Goal: Task Accomplishment & Management: Manage account settings

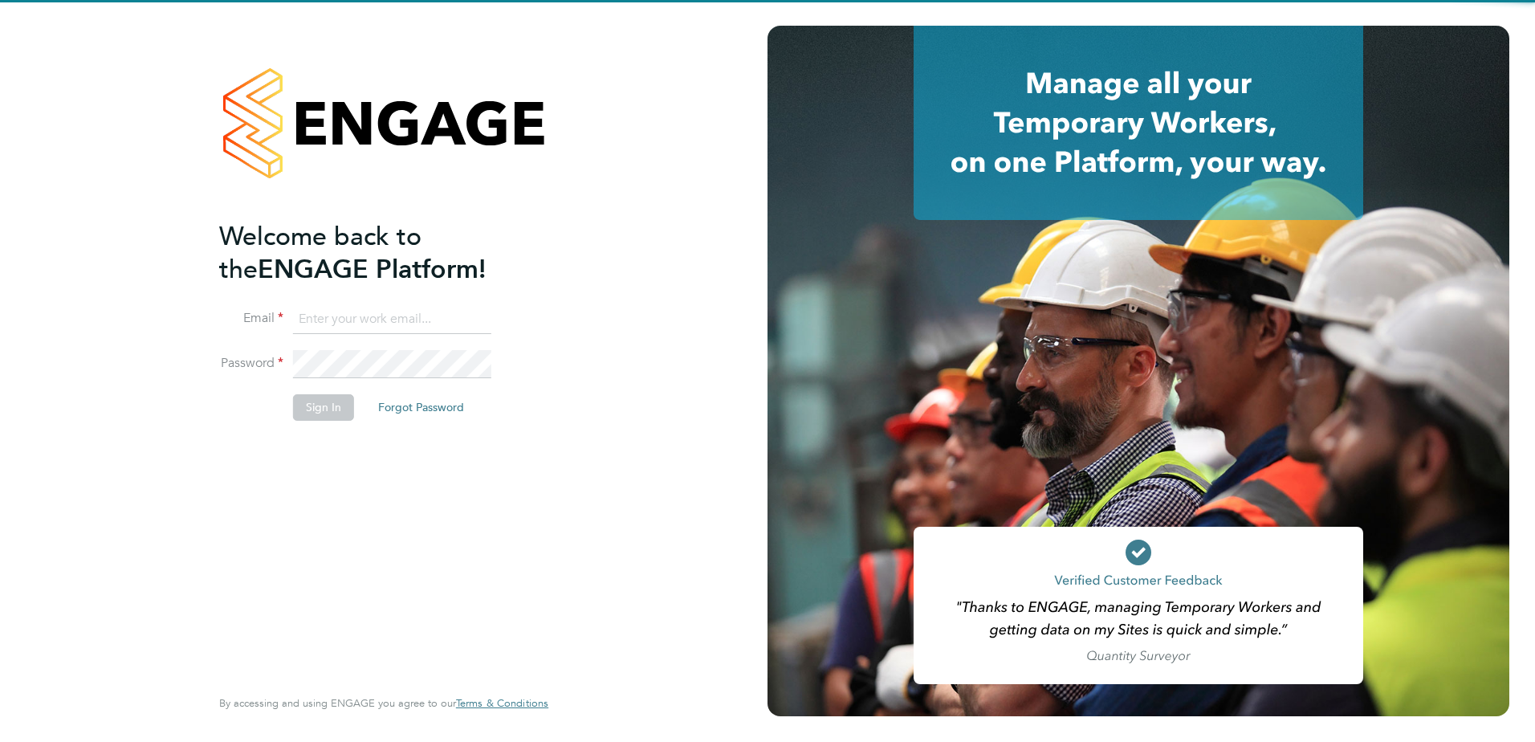
click at [373, 315] on input at bounding box center [392, 319] width 198 height 29
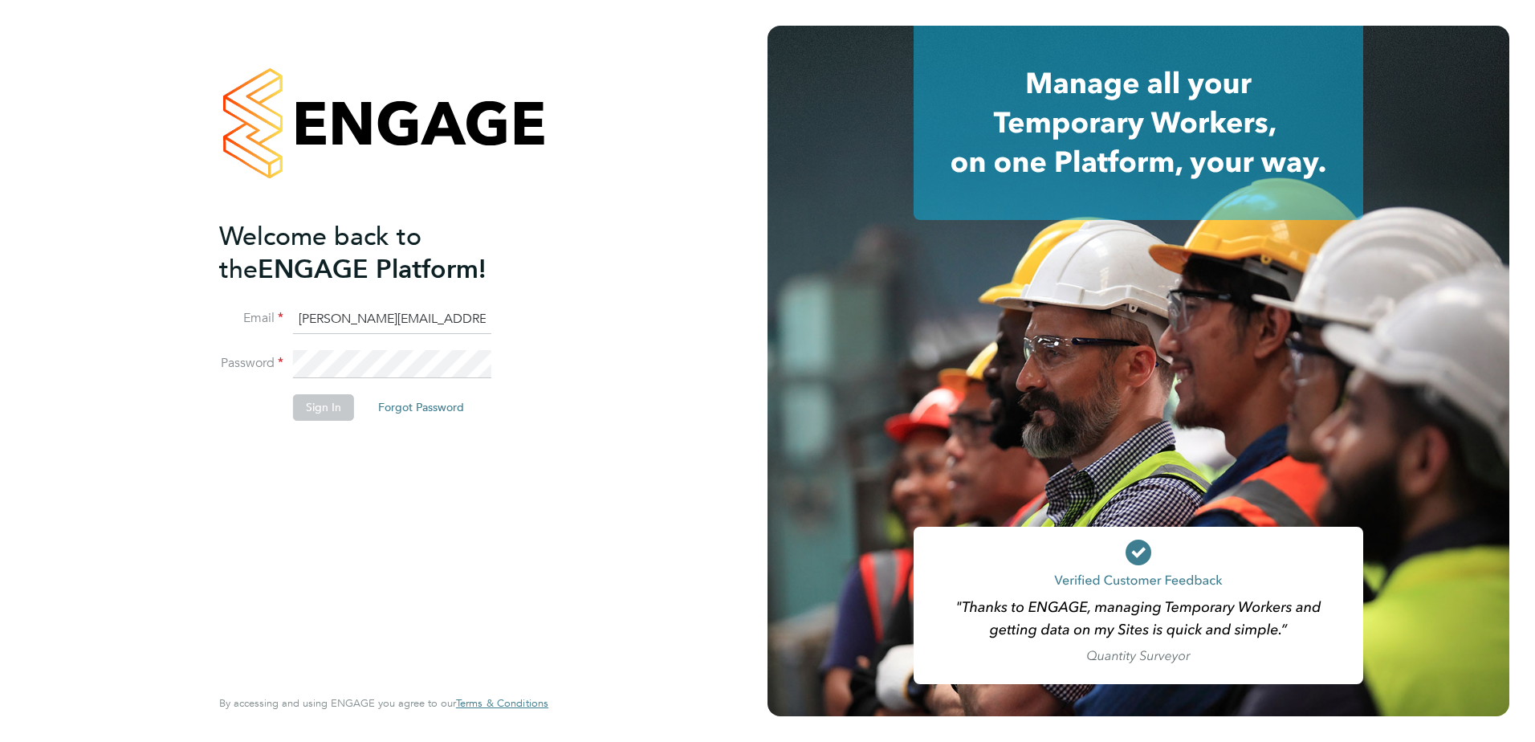
type input "mike.king@vistry.co.uk"
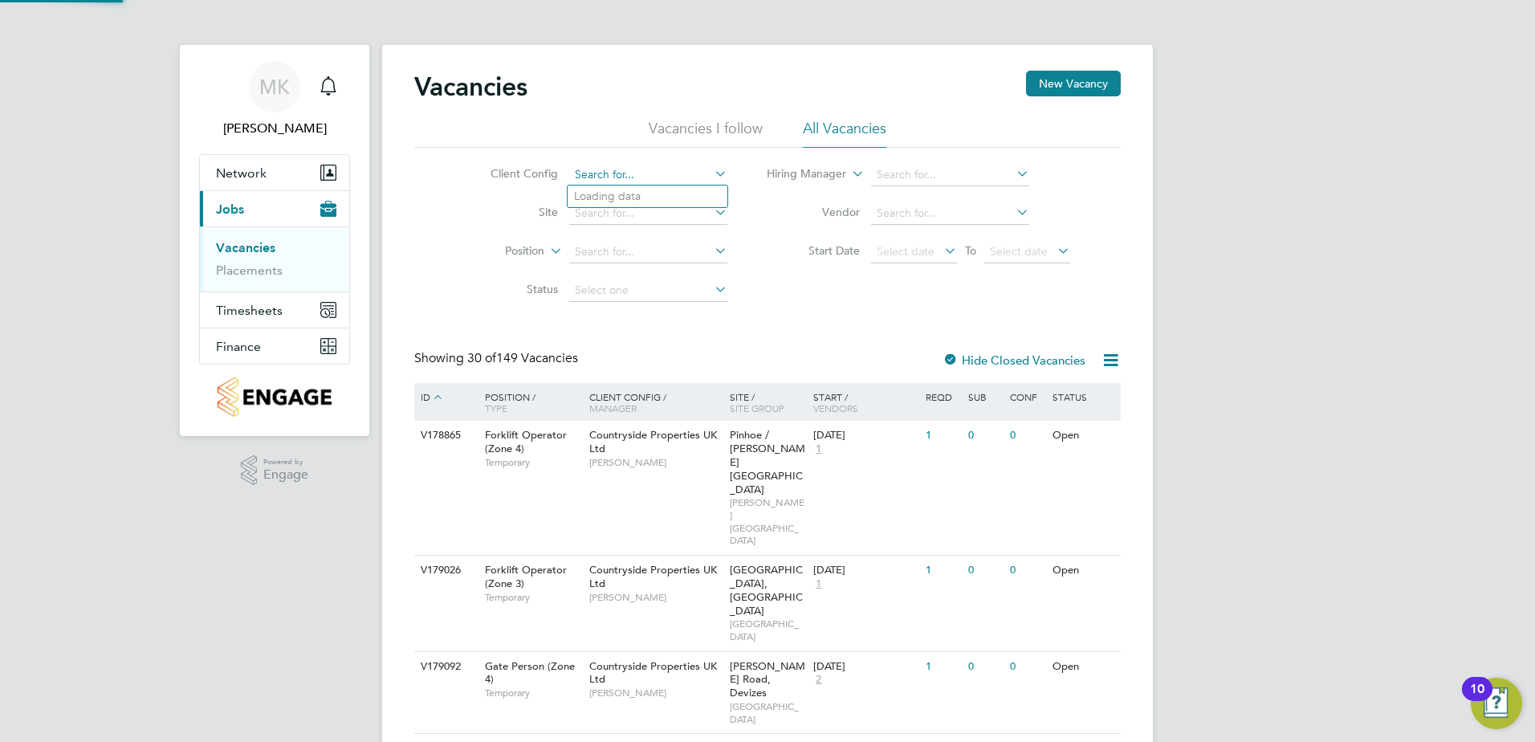
click at [629, 164] on input at bounding box center [648, 175] width 158 height 22
click at [659, 368] on li "Countryside Properties UK Ltd" at bounding box center [773, 372] width 411 height 22
type input "Countryside Properties UK Ltd"
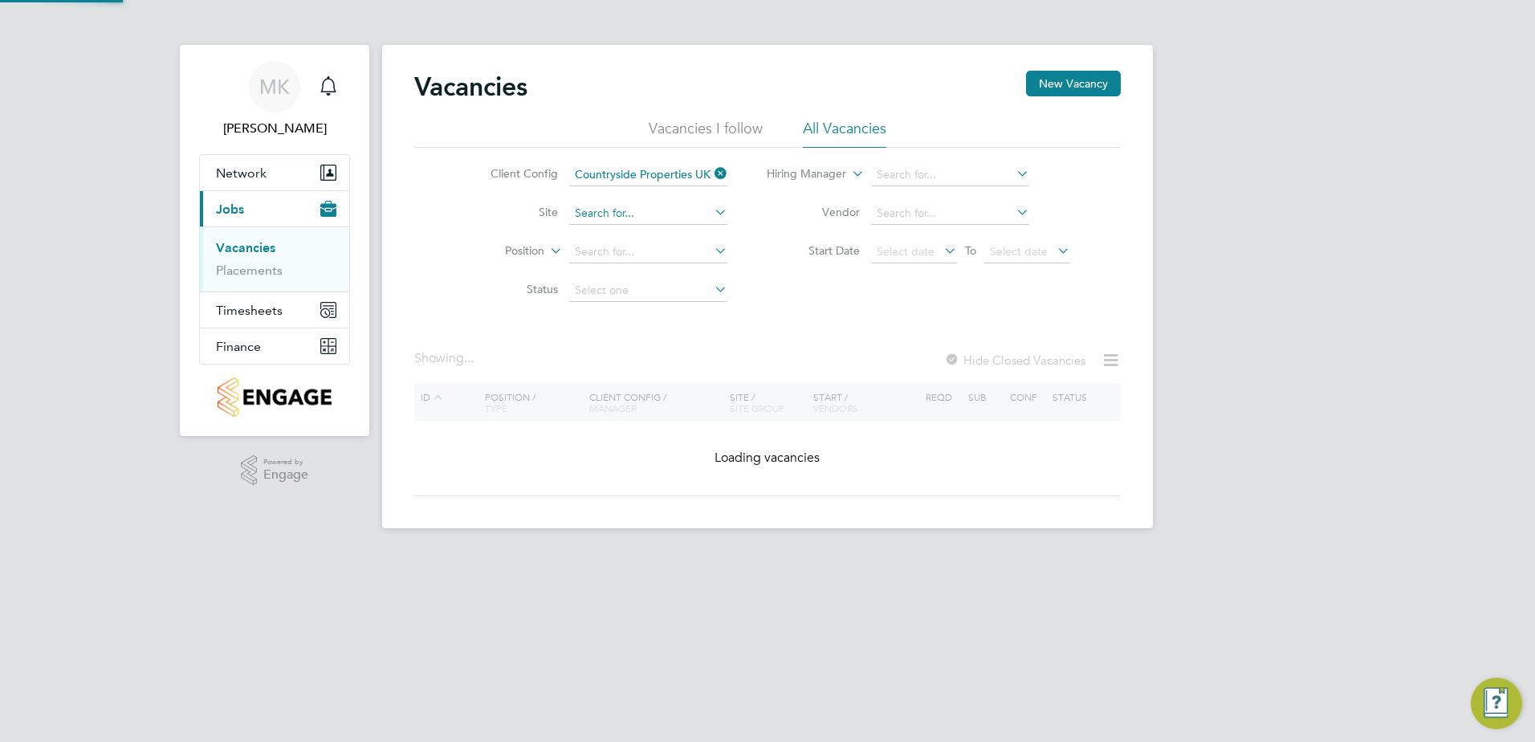
click at [622, 215] on input at bounding box center [648, 213] width 158 height 22
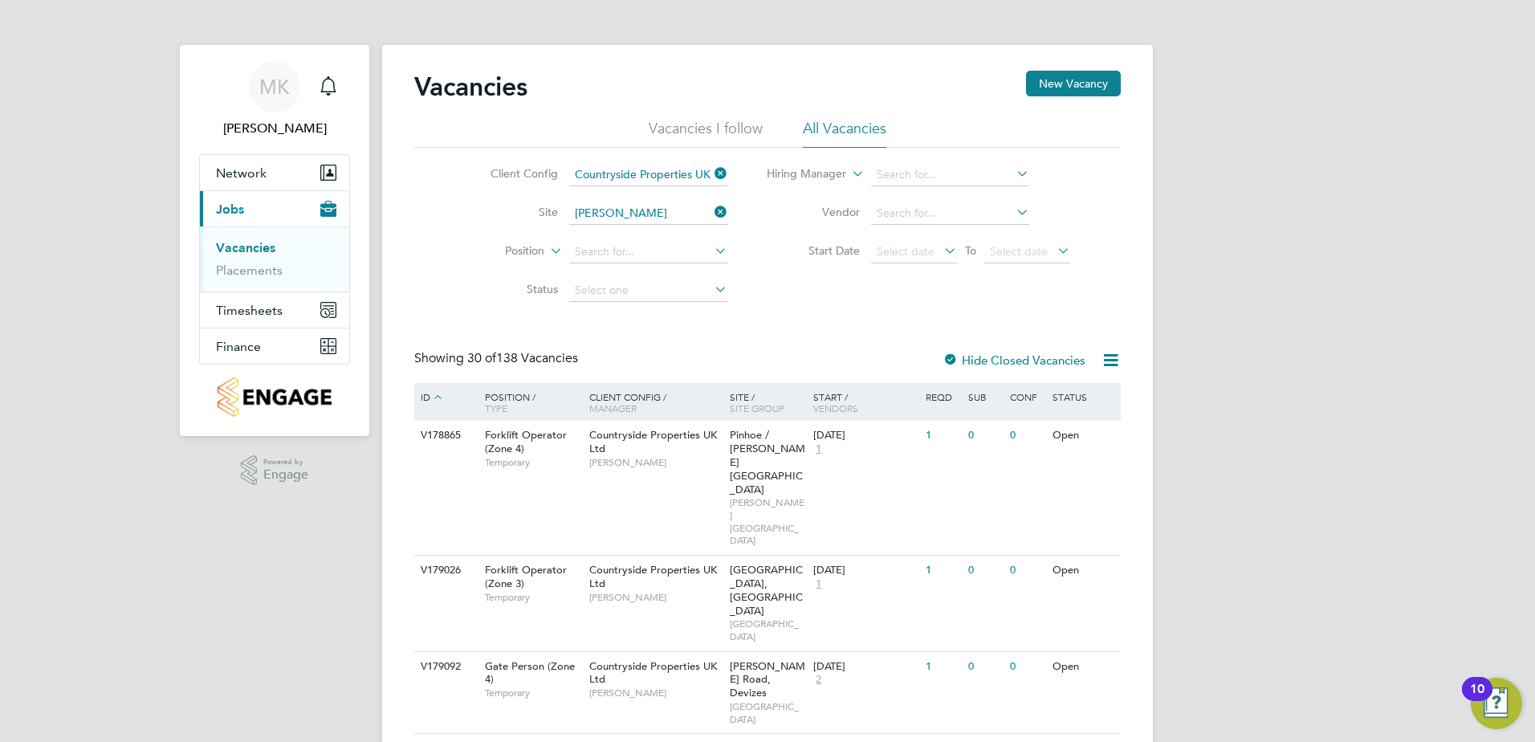
click at [623, 321] on li "[PERSON_NAME] am Forest" at bounding box center [673, 319] width 210 height 22
type input "[GEOGRAPHIC_DATA]"
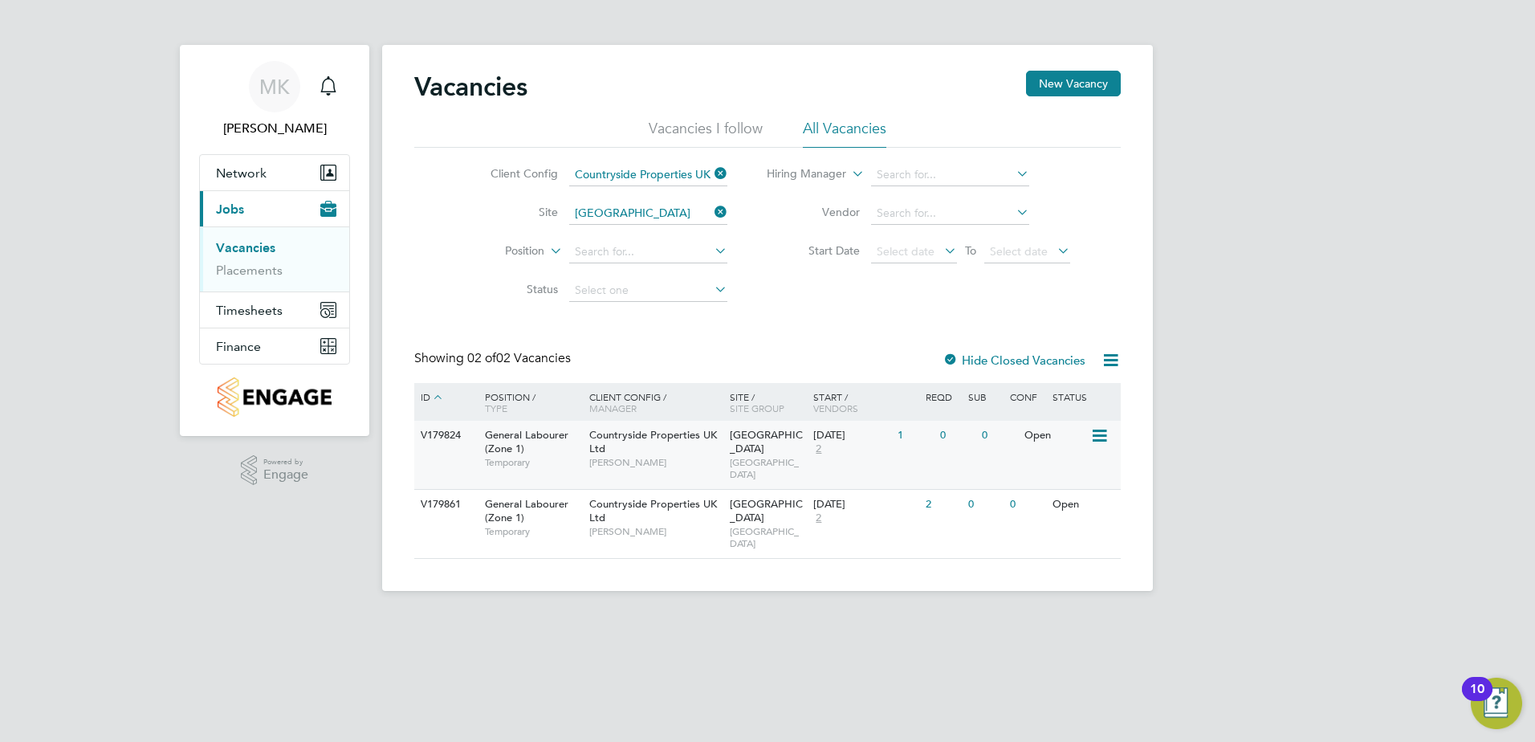
click at [628, 436] on span "Countryside Properties UK Ltd" at bounding box center [653, 441] width 128 height 27
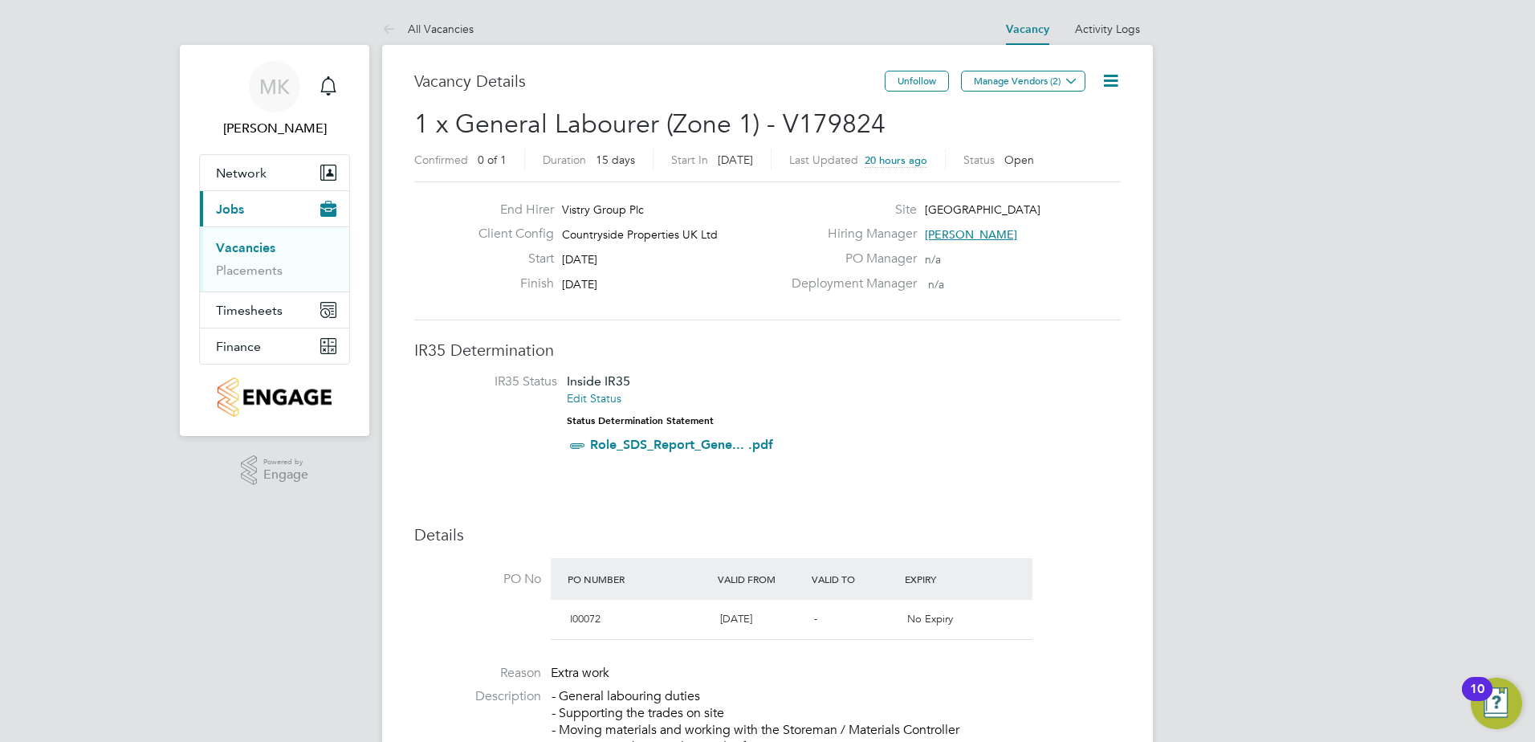
click at [1114, 83] on icon at bounding box center [1111, 81] width 20 height 20
click at [1080, 119] on li "Edit Vacancy e" at bounding box center [1071, 119] width 93 height 22
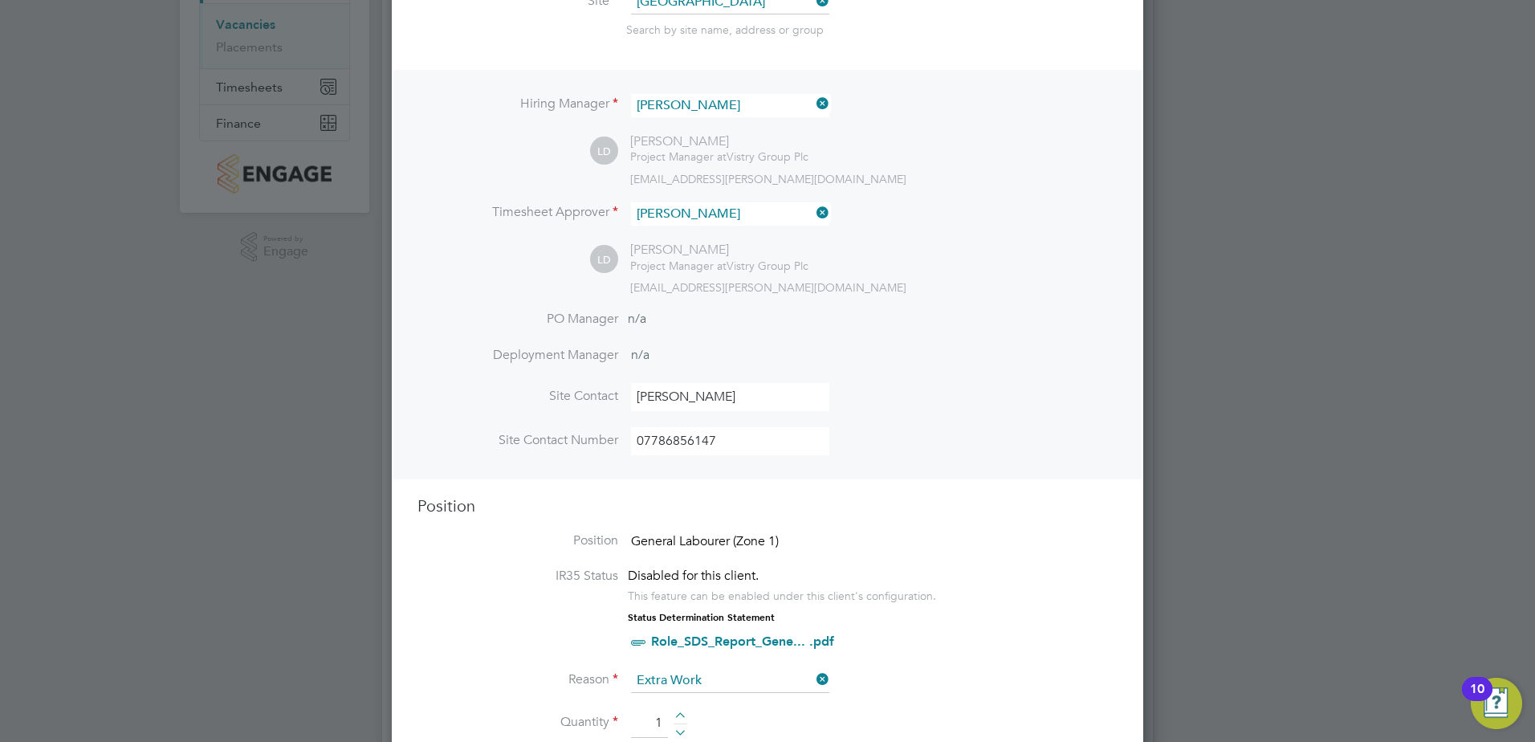
scroll to position [562, 0]
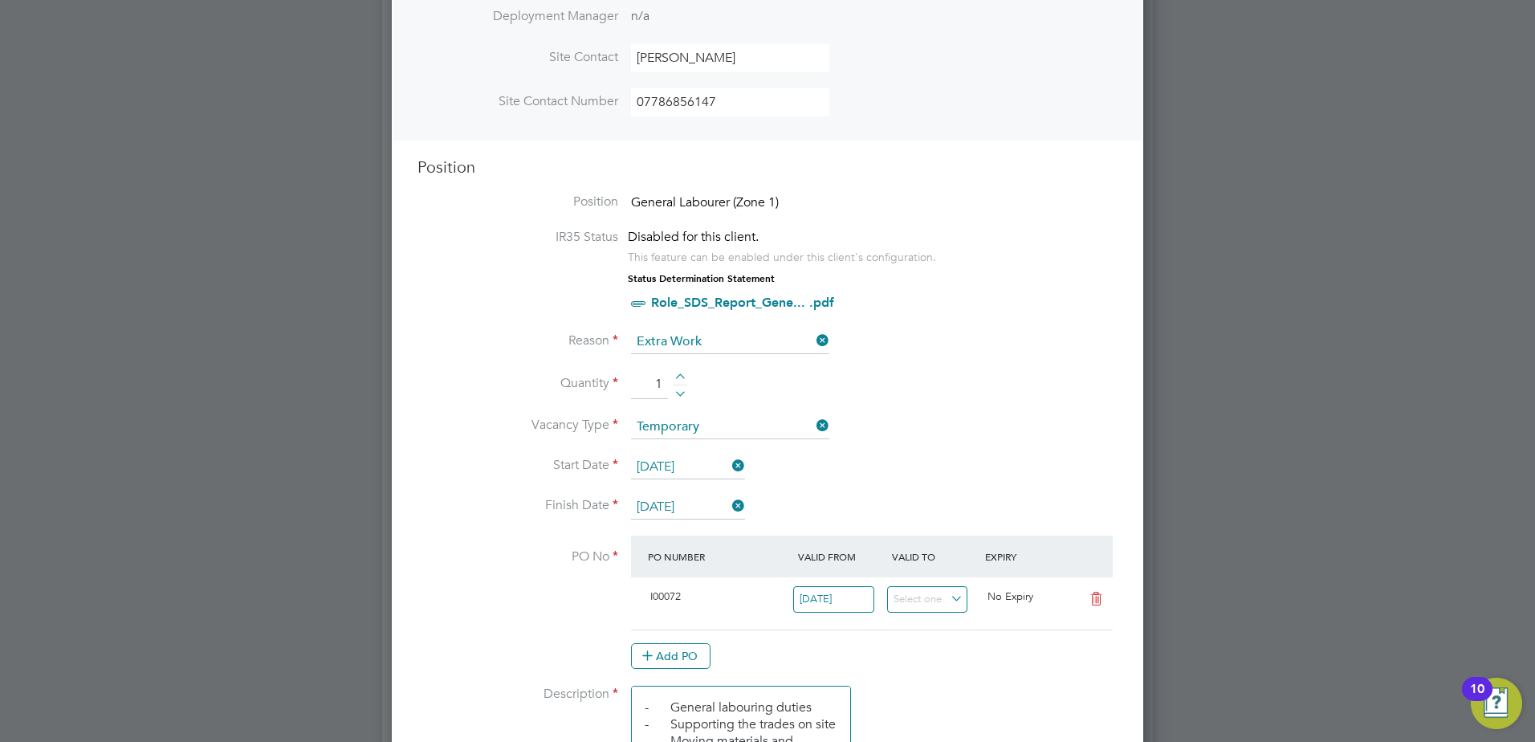
click at [656, 461] on input "[DATE]" at bounding box center [688, 467] width 114 height 24
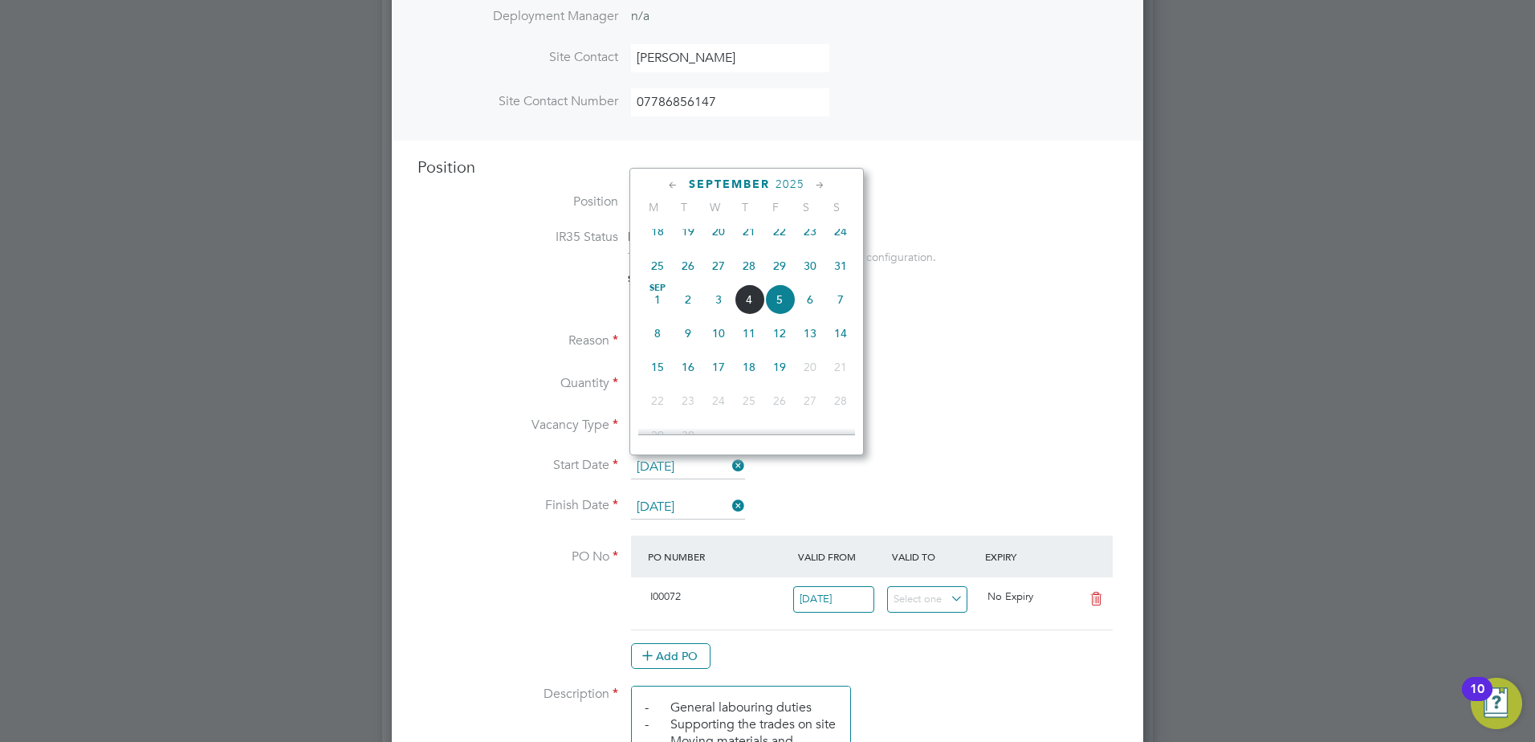
click at [743, 315] on span "4" at bounding box center [749, 299] width 31 height 31
type input "04 Sep 2025"
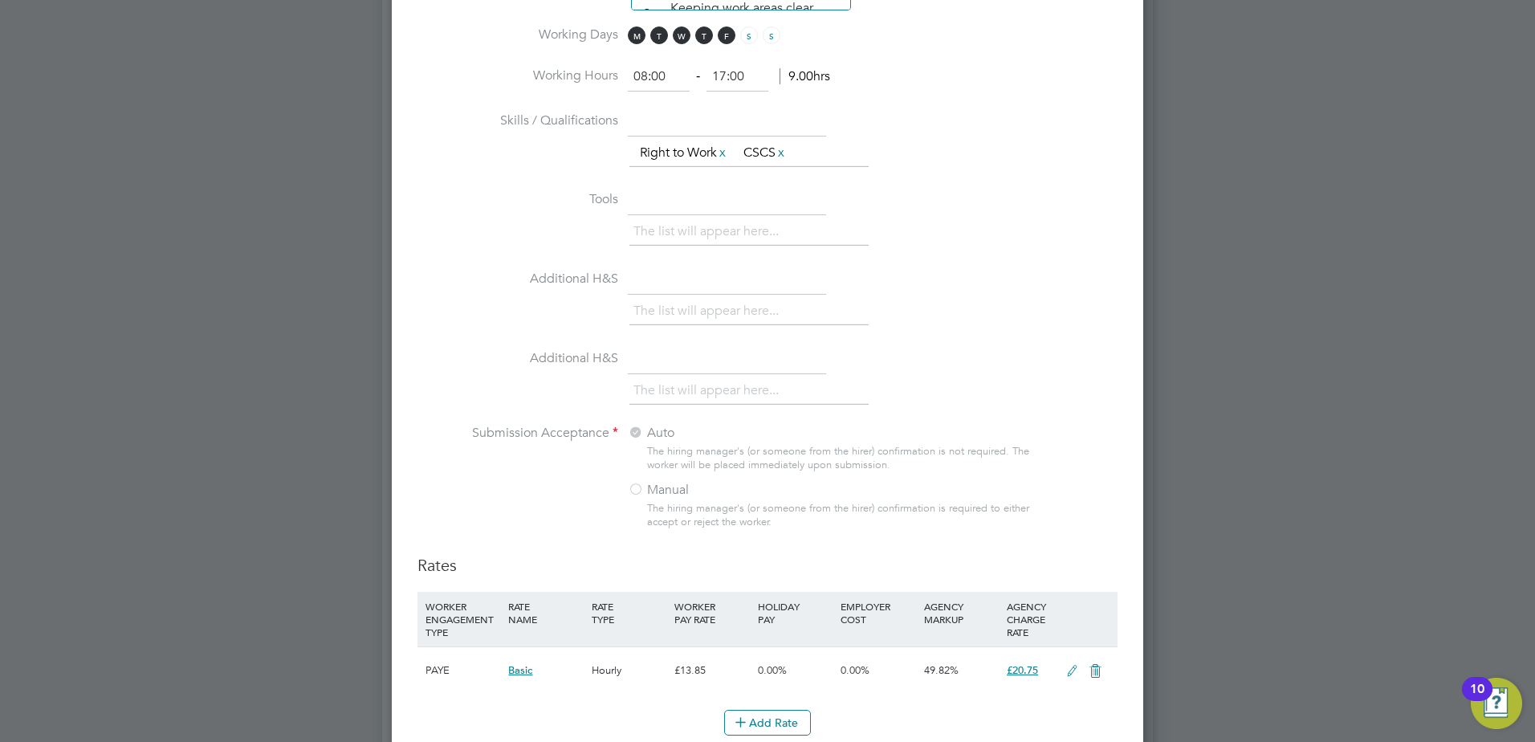
scroll to position [1412, 0]
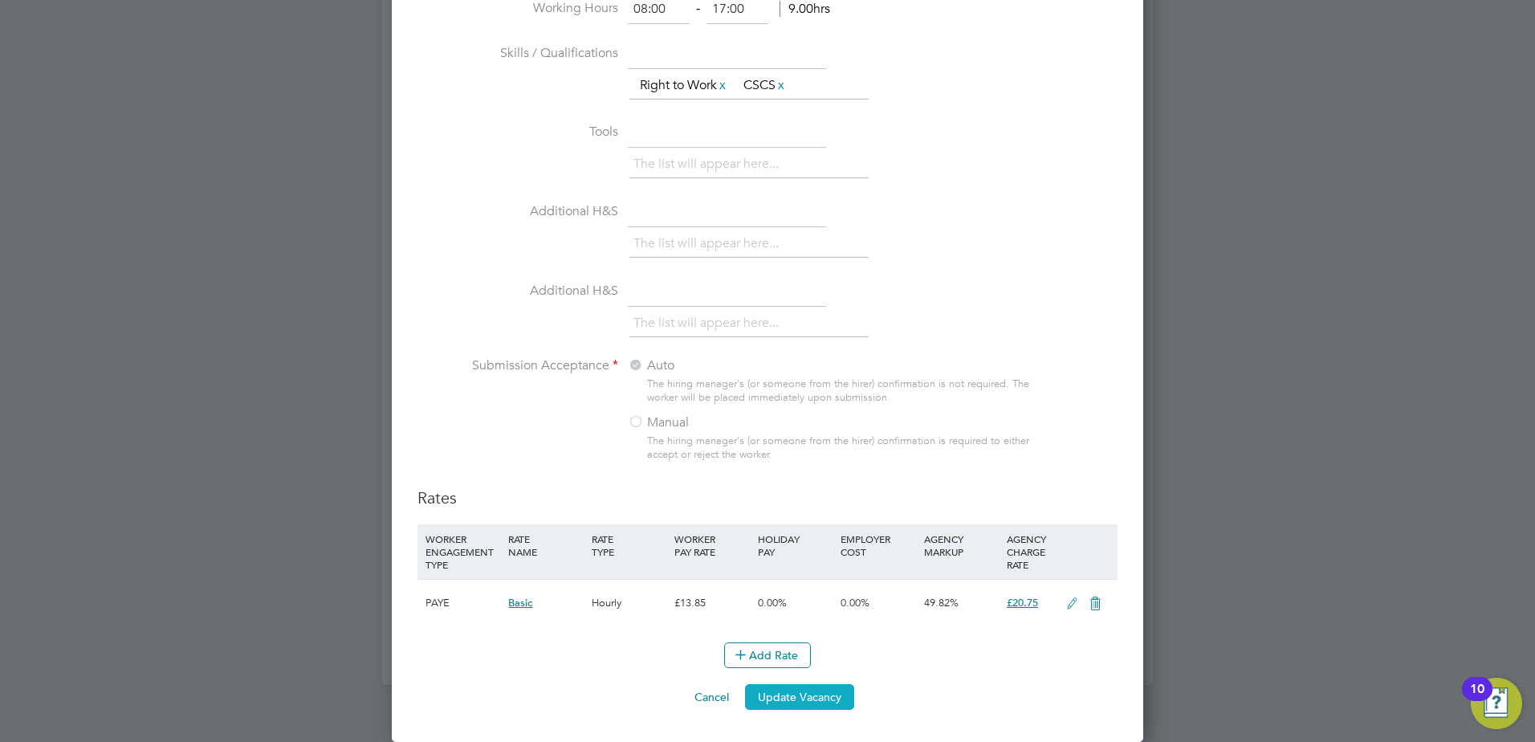
click at [813, 703] on button "Update Vacancy" at bounding box center [799, 697] width 109 height 26
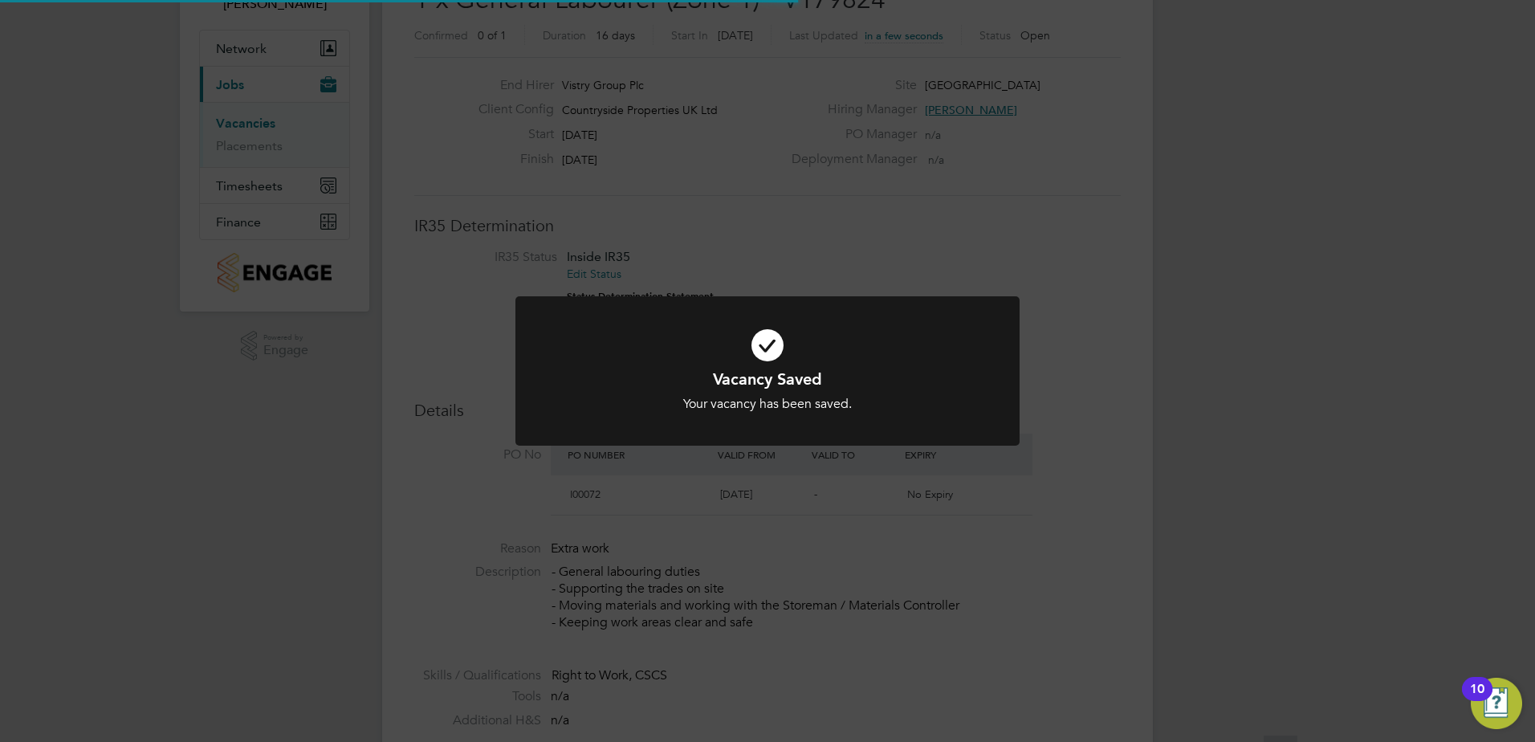
scroll to position [0, 0]
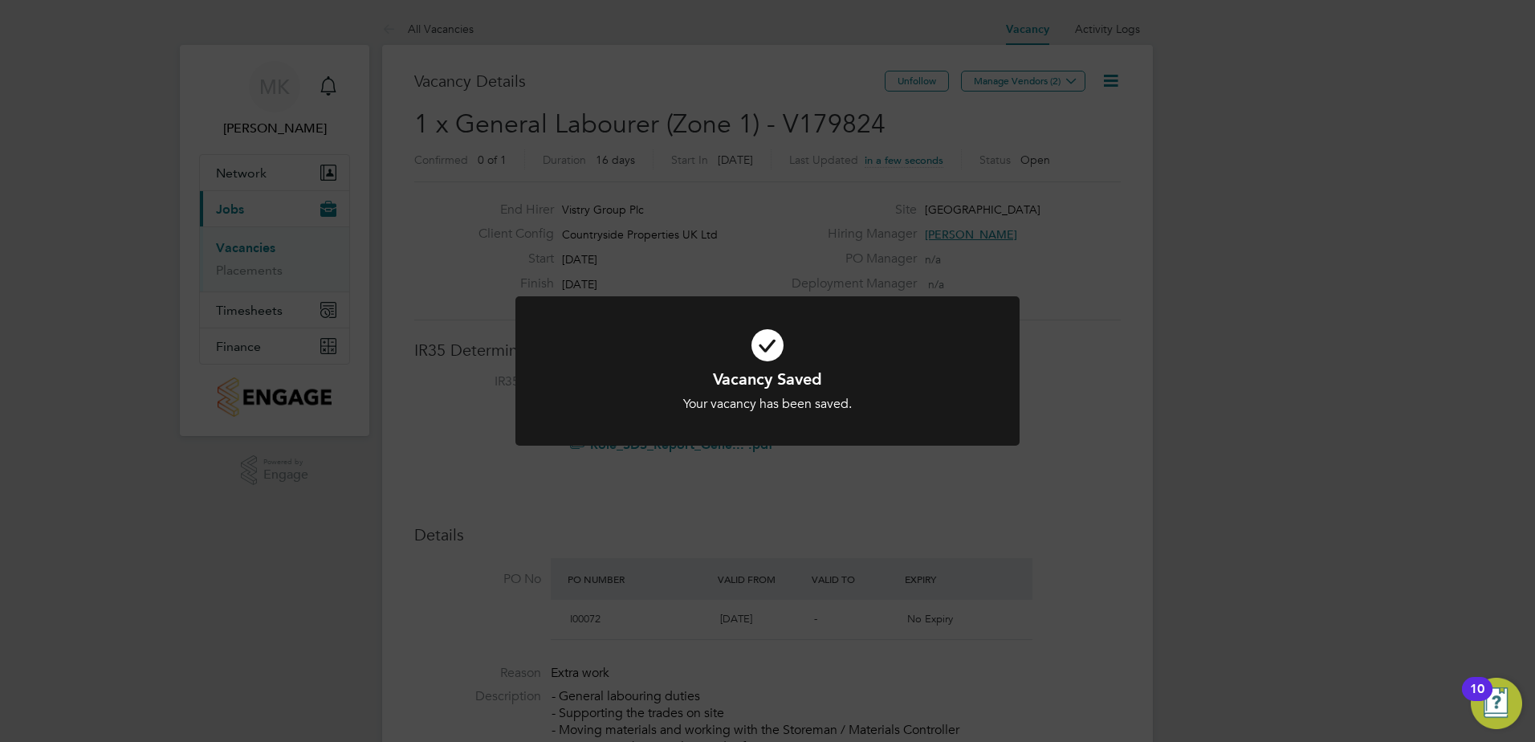
click at [1159, 397] on div "Vacancy Saved Your vacancy has been saved. Cancel Okay" at bounding box center [767, 371] width 1535 height 742
